Goal: Information Seeking & Learning: Learn about a topic

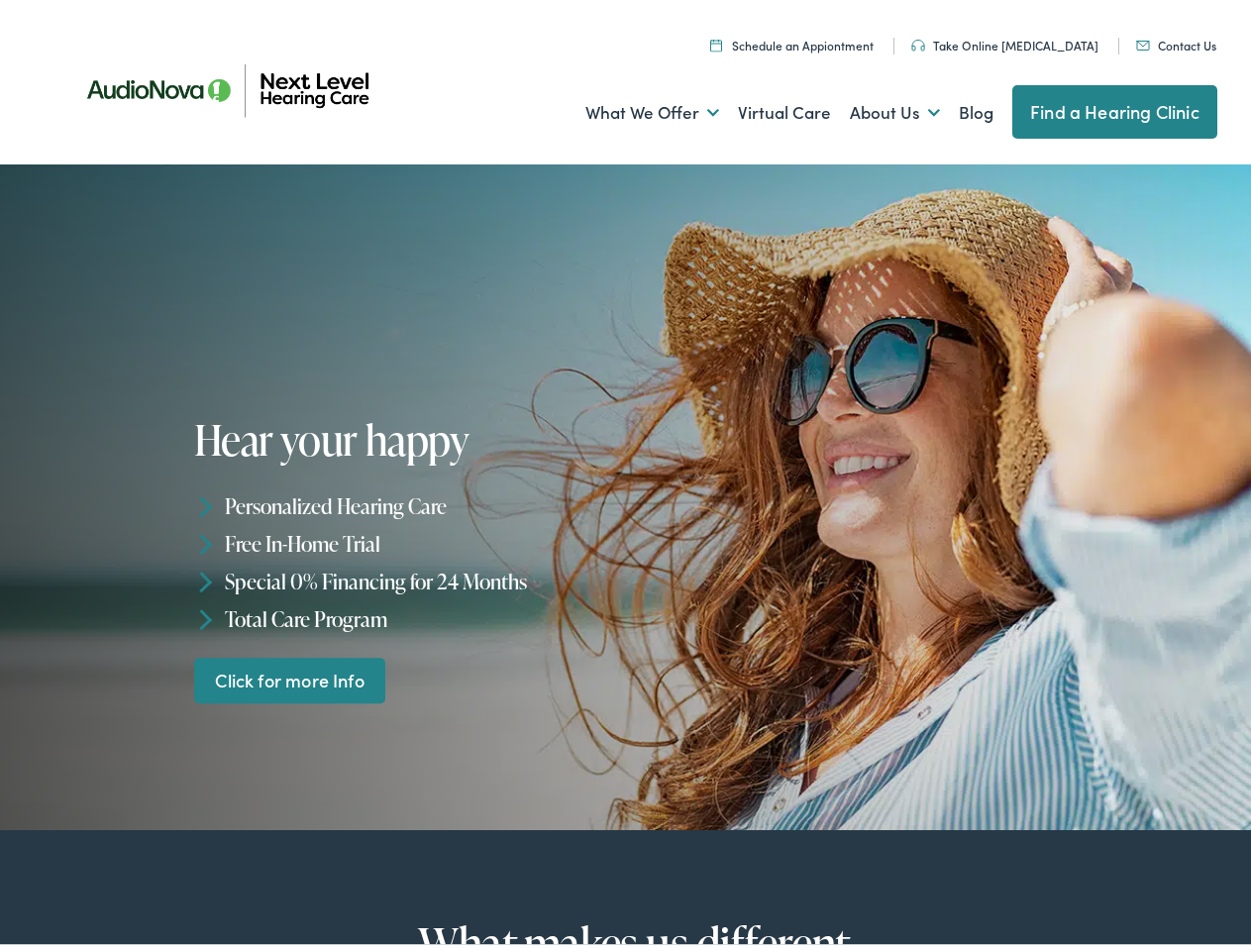
click at [625, 476] on div "Hear your happy Personalized Hearing Care Free In-Home Trial Special 0% Financi…" at bounding box center [413, 554] width 438 height 286
click at [634, 107] on link "What We Offer" at bounding box center [652, 106] width 134 height 73
click at [874, 107] on link "About Us" at bounding box center [895, 106] width 90 height 73
click at [625, 491] on li "Personalized Hearing Care" at bounding box center [413, 500] width 438 height 38
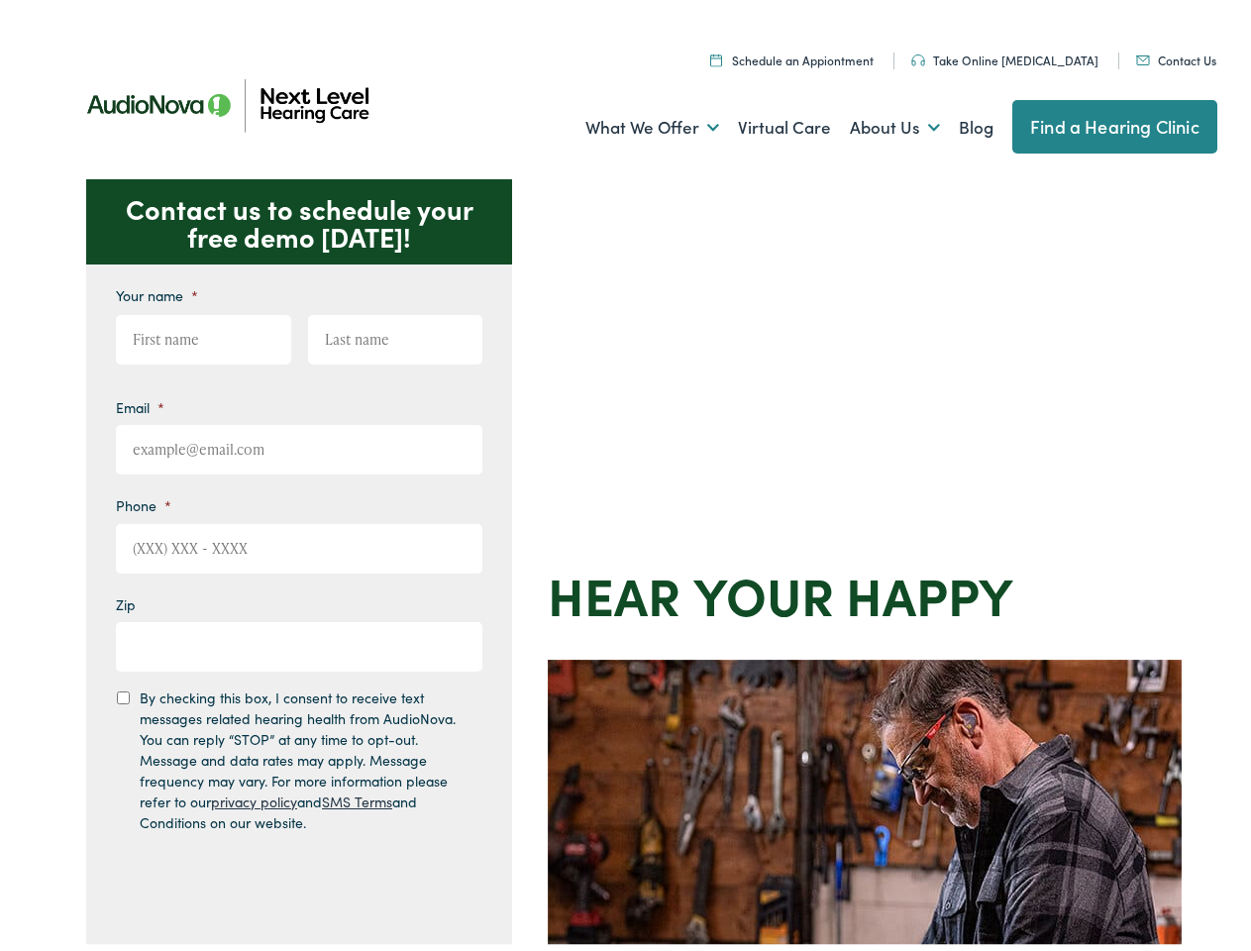
click at [625, 476] on div "Contact us to schedule your free demo today! Give us a call 888-480-2052 Email …" at bounding box center [634, 862] width 1268 height 1378
click at [634, 122] on link "What We Offer" at bounding box center [652, 121] width 134 height 73
click at [874, 122] on link "About Us" at bounding box center [895, 121] width 90 height 73
